Goal: Task Accomplishment & Management: Complete application form

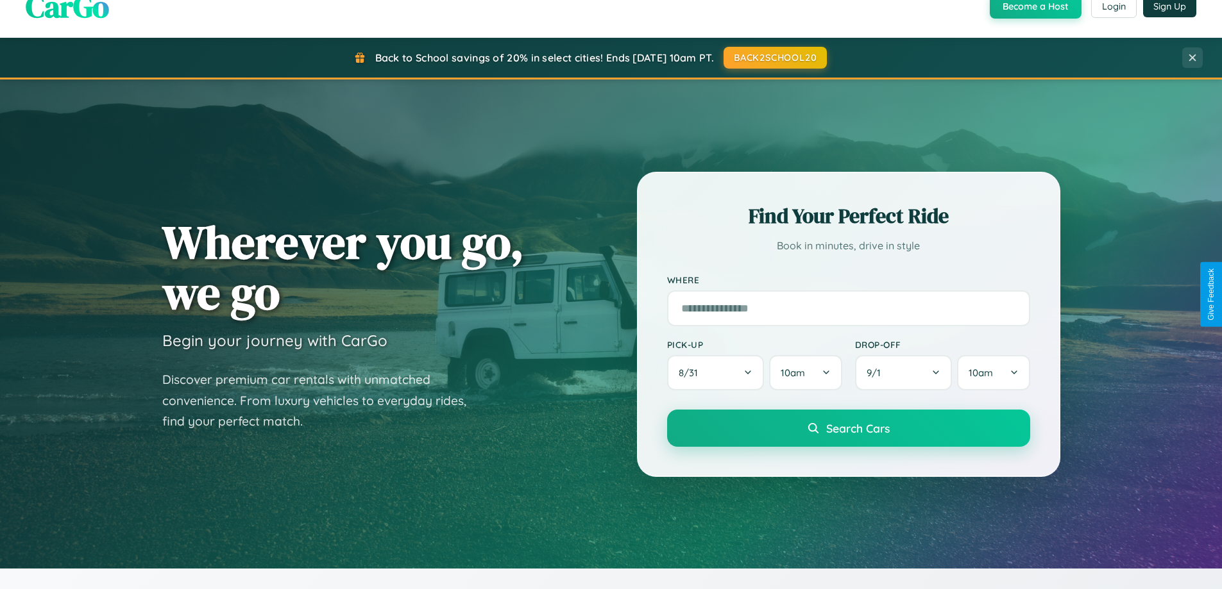
scroll to position [2468, 0]
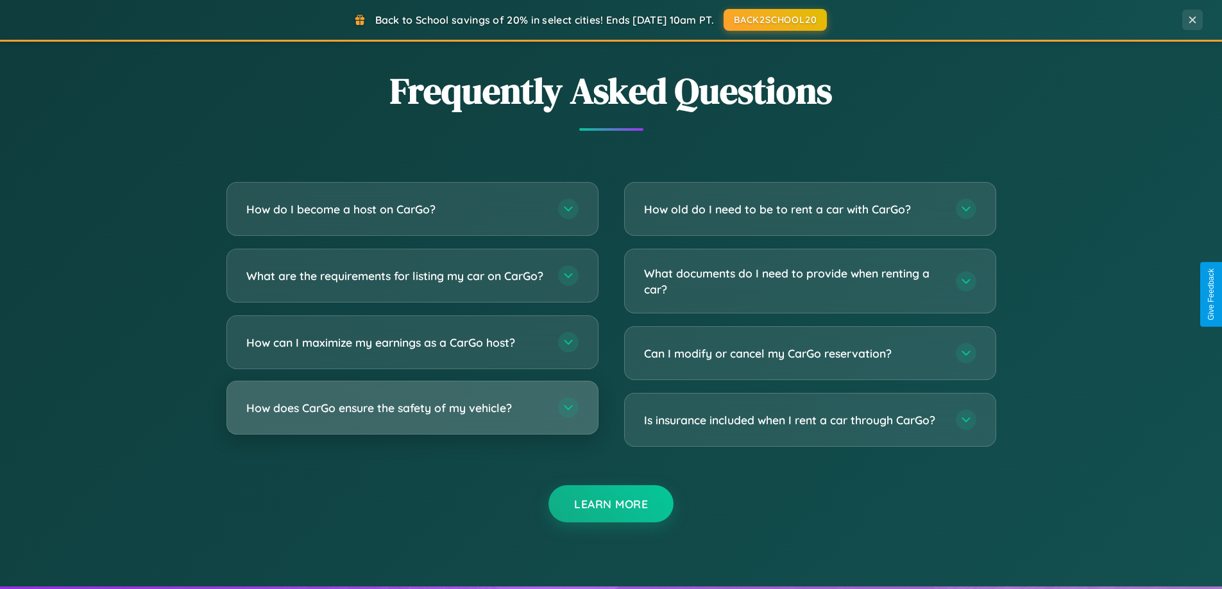
click at [412, 416] on h3 "How does CarGo ensure the safety of my vehicle?" at bounding box center [395, 408] width 299 height 16
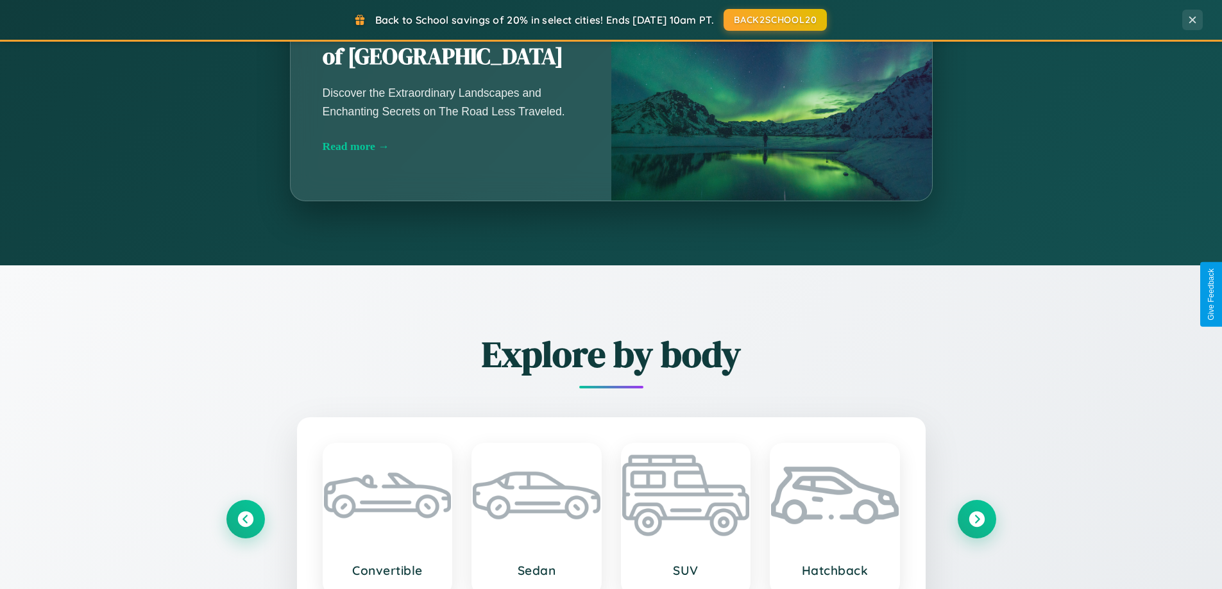
scroll to position [553, 0]
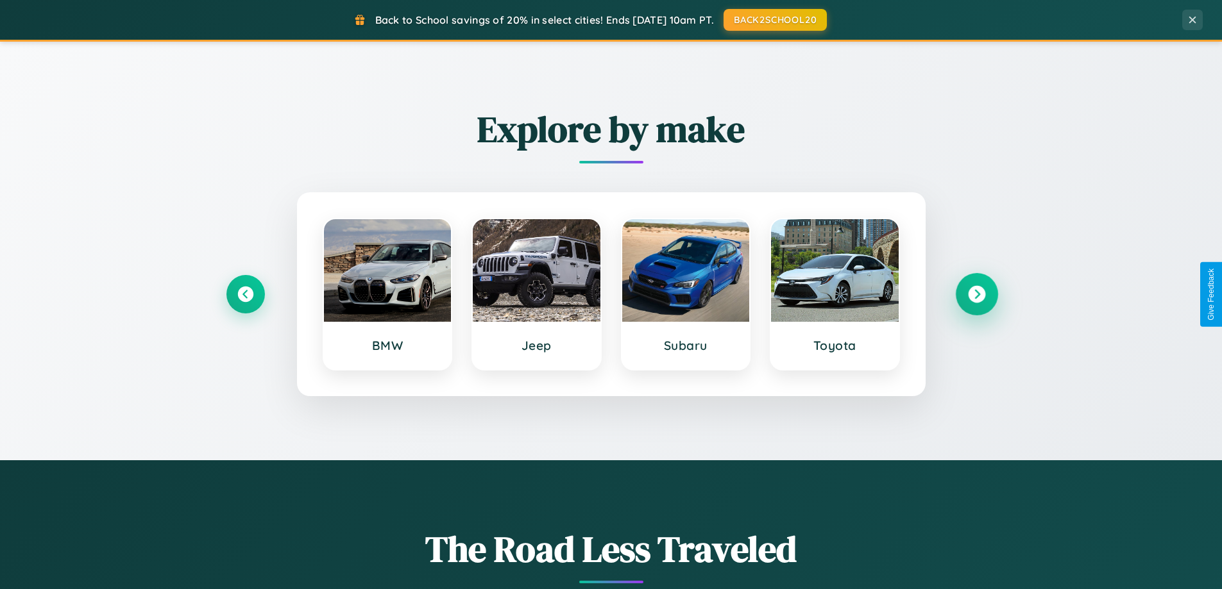
click at [976, 294] on icon at bounding box center [976, 294] width 17 height 17
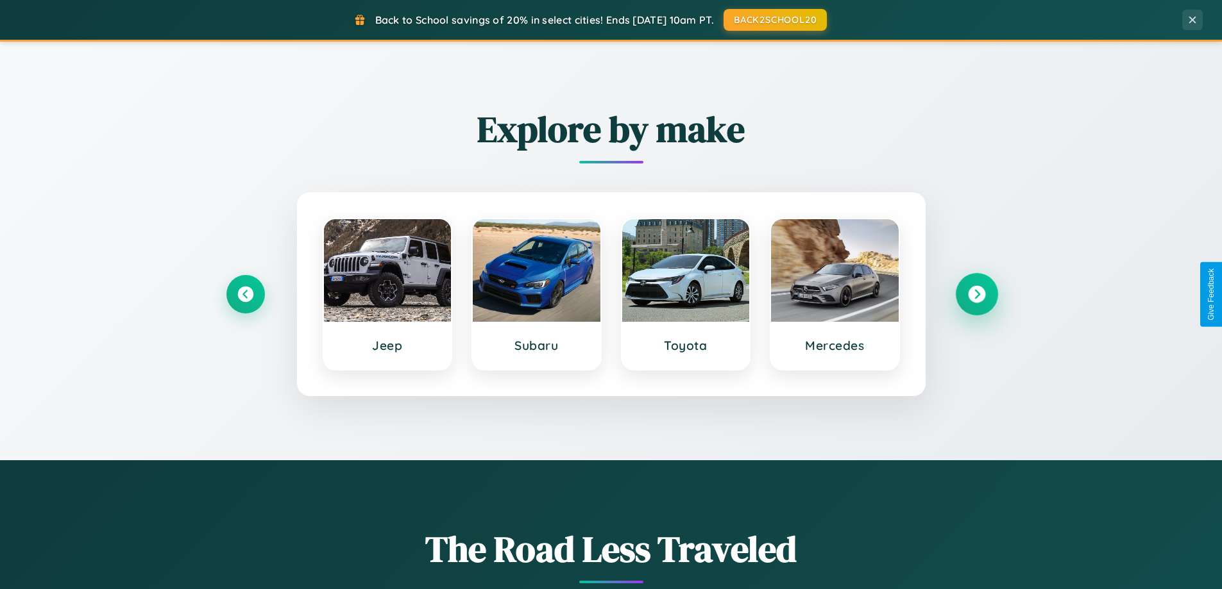
click at [976, 294] on icon at bounding box center [976, 294] width 17 height 17
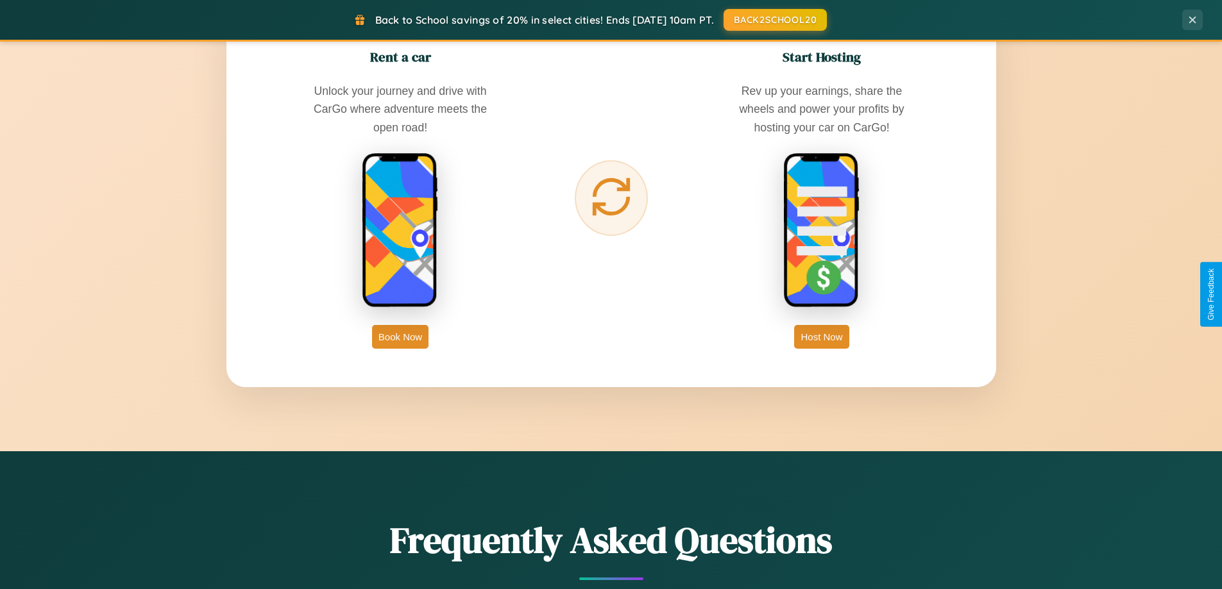
scroll to position [2061, 0]
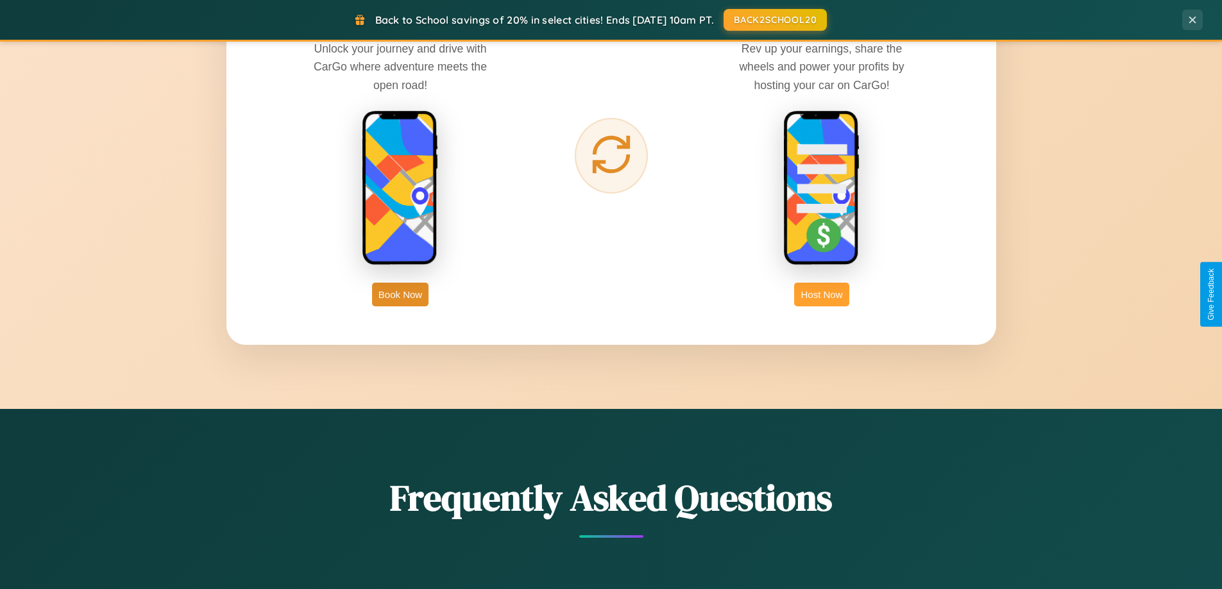
click at [822, 294] on button "Host Now" at bounding box center [821, 295] width 55 height 24
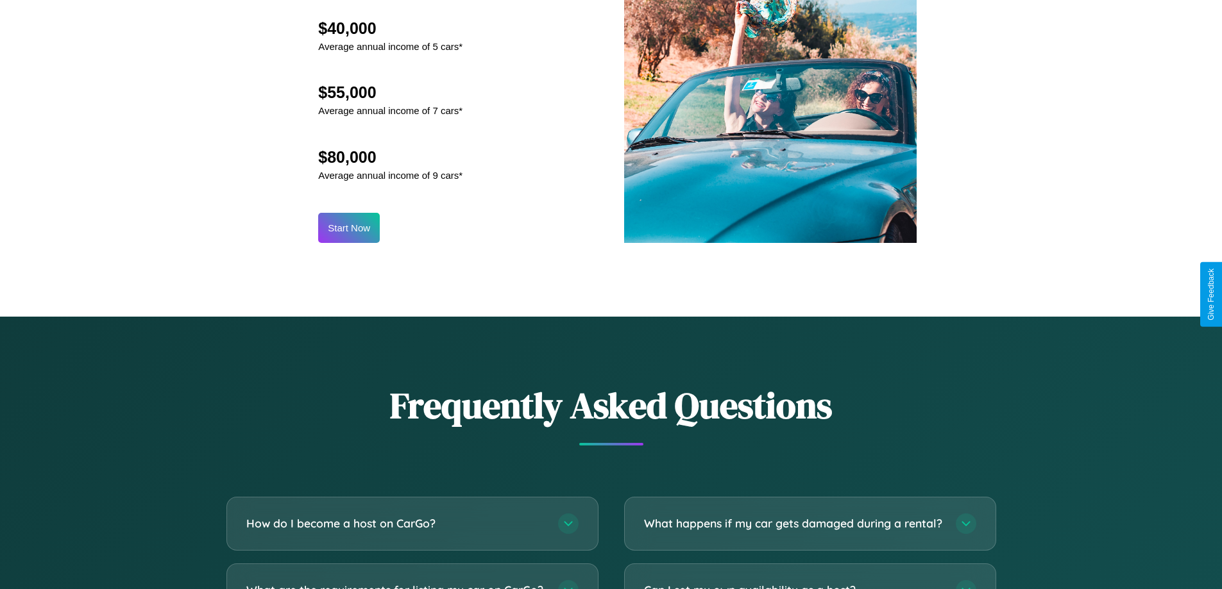
scroll to position [1734, 0]
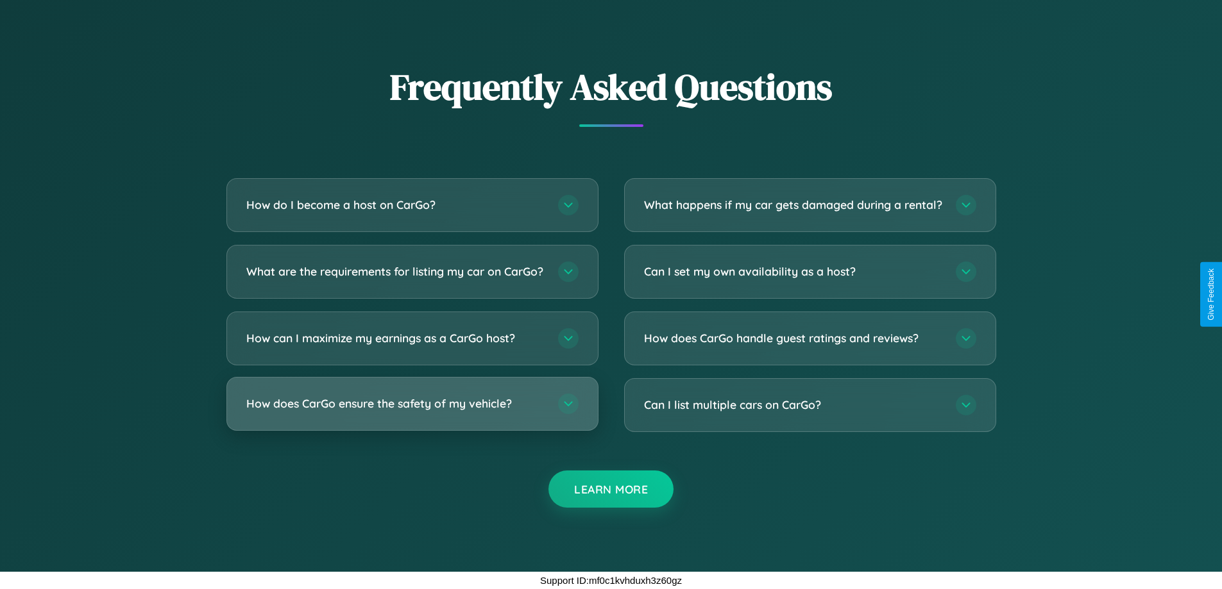
click at [412, 404] on h3 "How does CarGo ensure the safety of my vehicle?" at bounding box center [395, 404] width 299 height 16
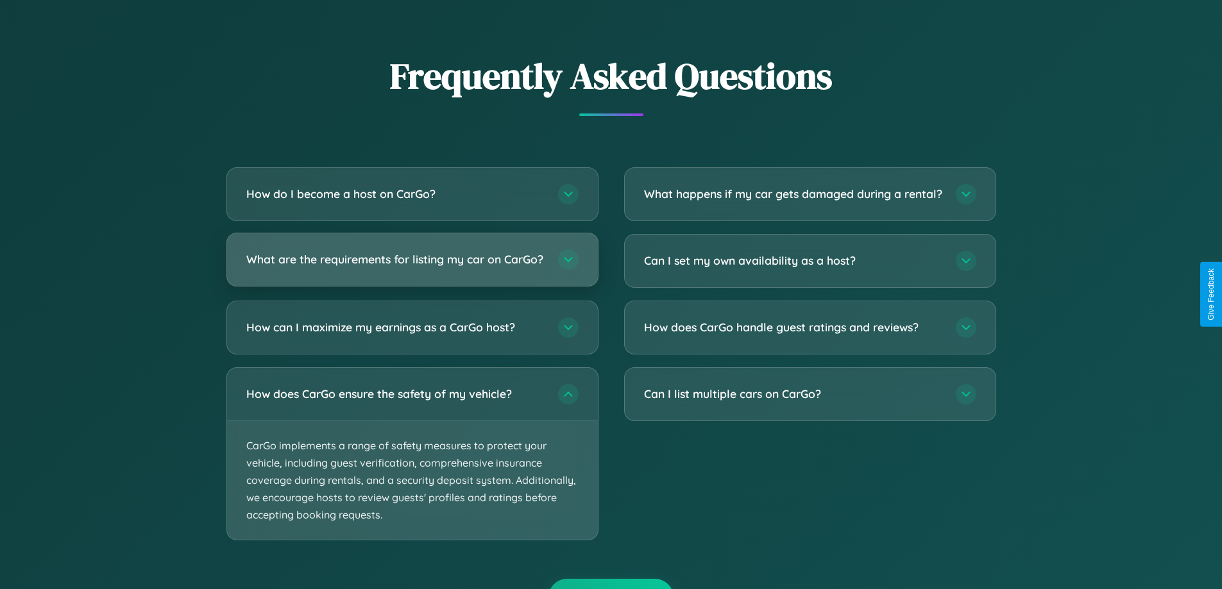
click at [412, 266] on h3 "What are the requirements for listing my car on CarGo?" at bounding box center [395, 259] width 299 height 16
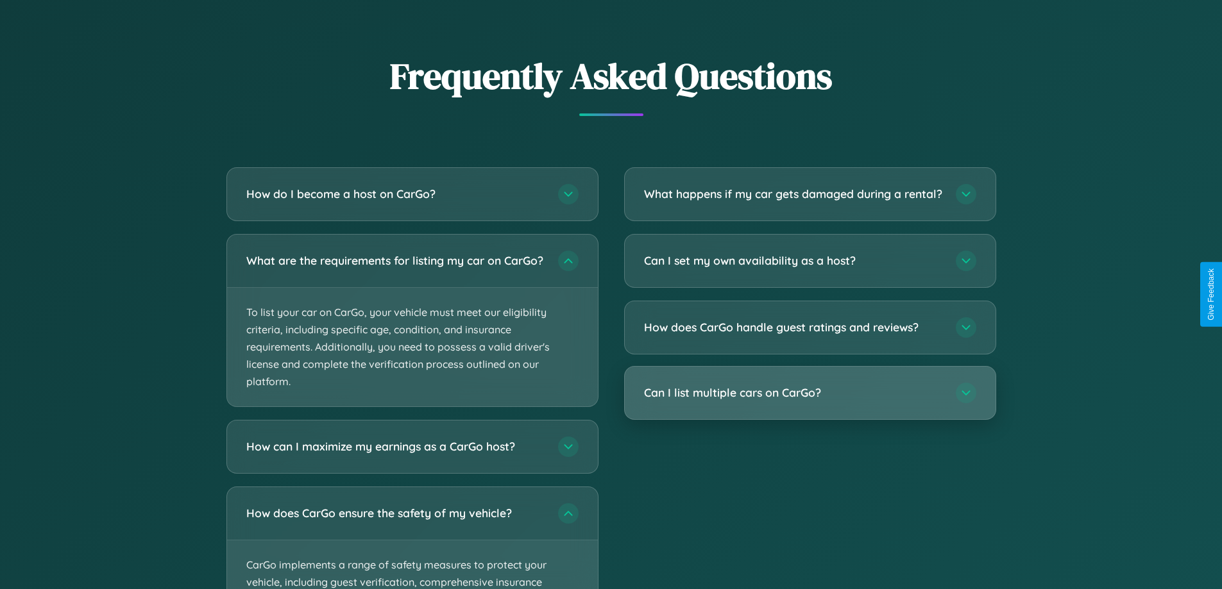
click at [809, 401] on h3 "Can I list multiple cars on CarGo?" at bounding box center [793, 393] width 299 height 16
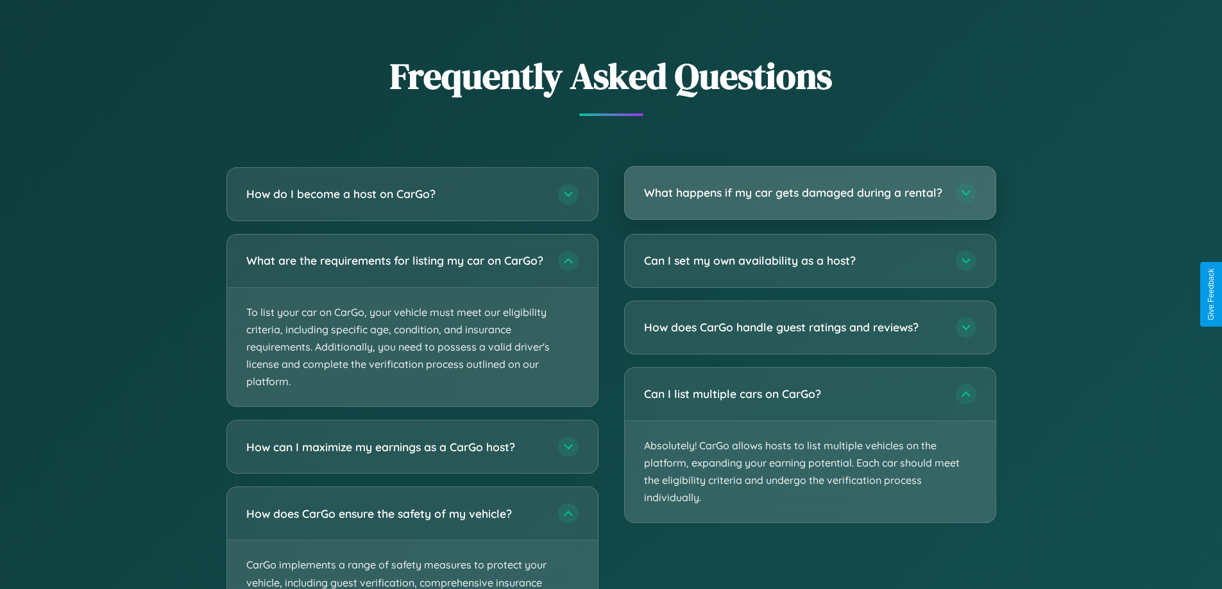
click at [809, 199] on h3 "What happens if my car gets damaged during a rental?" at bounding box center [793, 193] width 299 height 16
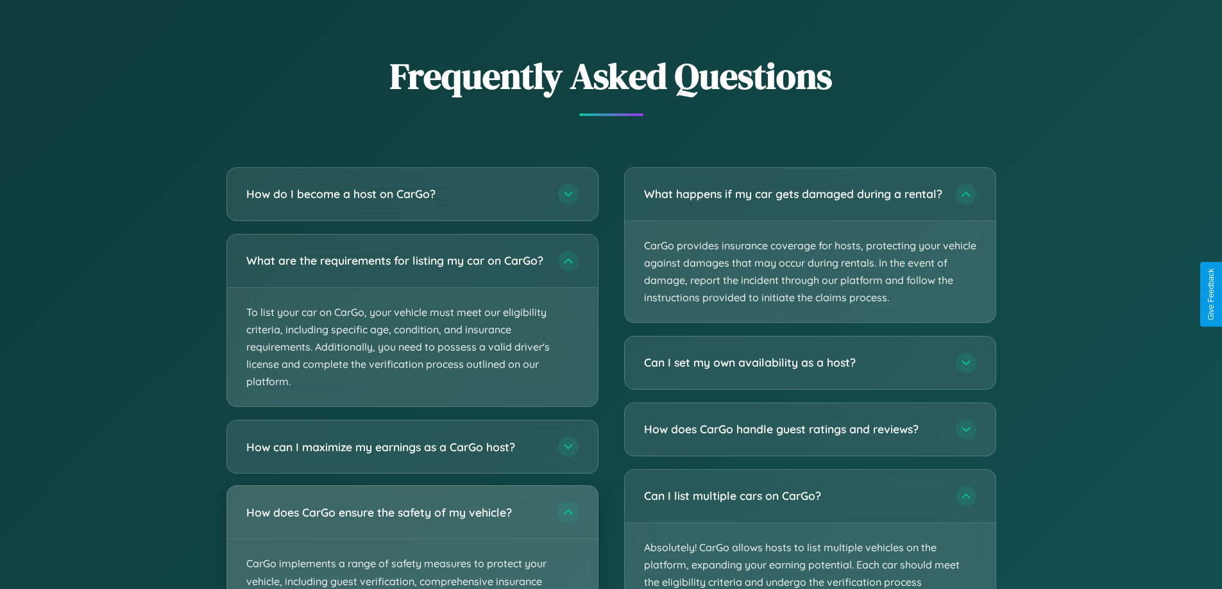
click at [412, 539] on div "How does CarGo ensure the safety of my vehicle?" at bounding box center [412, 512] width 371 height 53
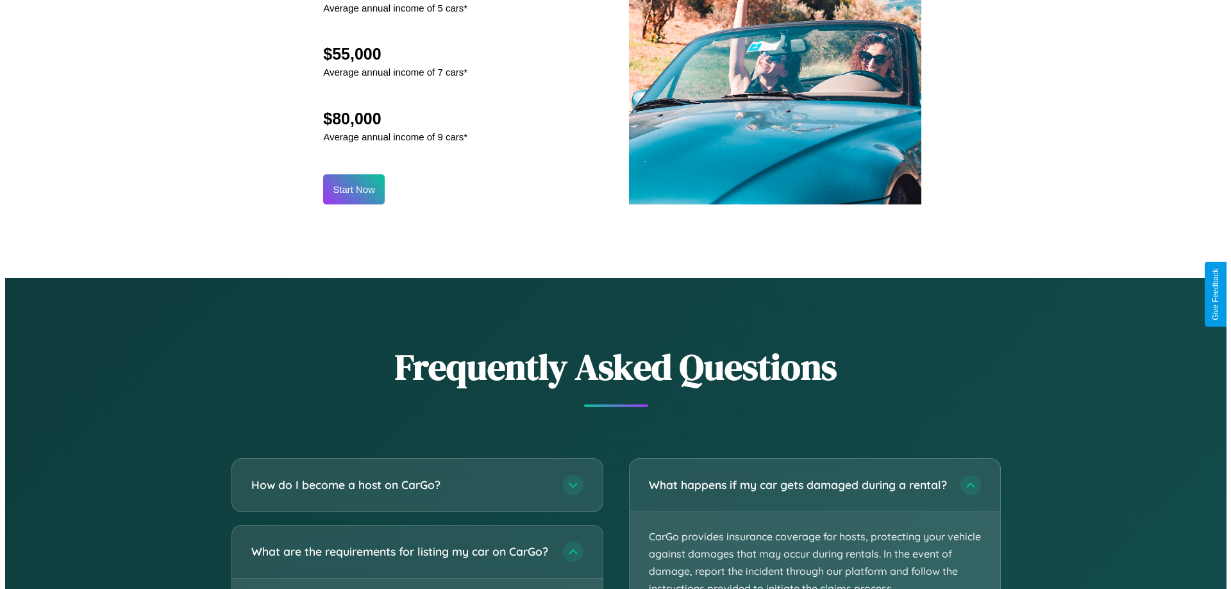
scroll to position [1337, 0]
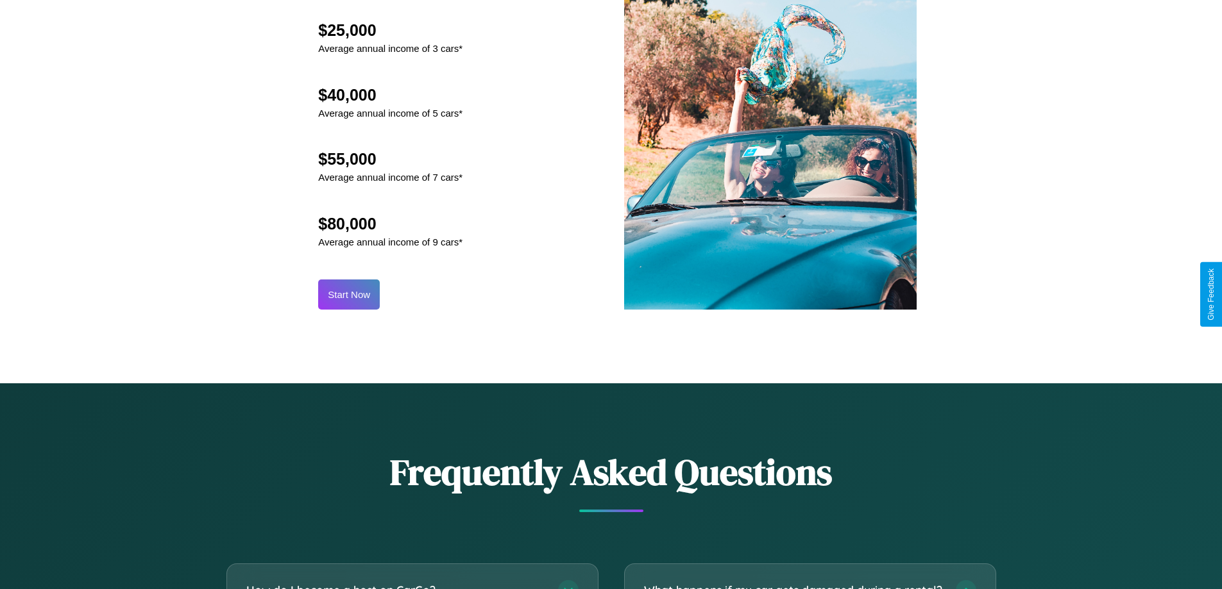
click at [349, 294] on button "Start Now" at bounding box center [349, 295] width 62 height 30
